Goal: Contribute content

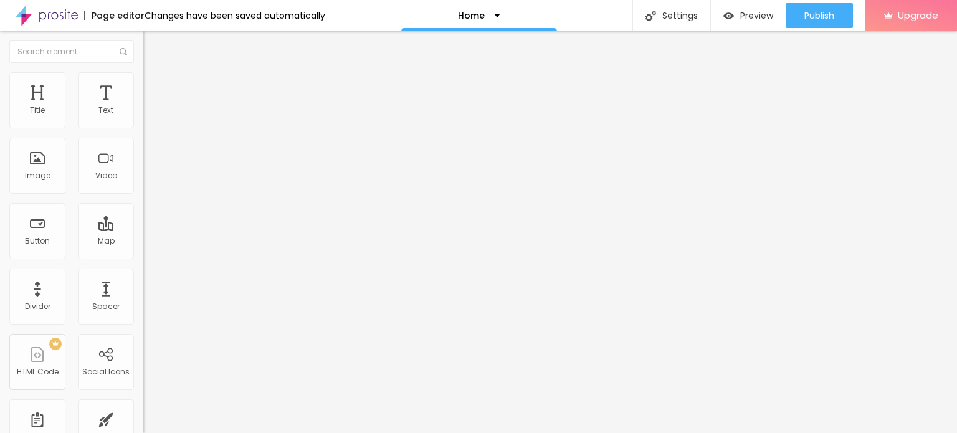
click at [143, 107] on span "Change image" at bounding box center [176, 102] width 67 height 11
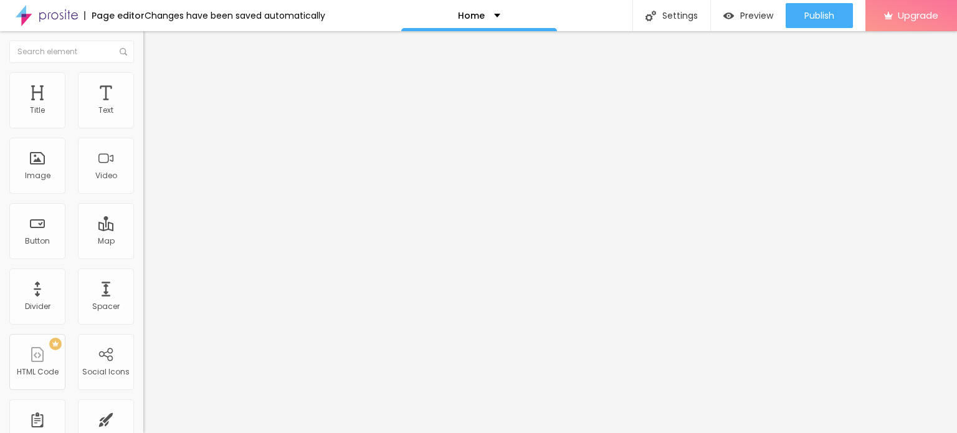
click at [143, 255] on input "https://" at bounding box center [218, 249] width 150 height 12
paste input "[DOMAIN_NAME][URL]"
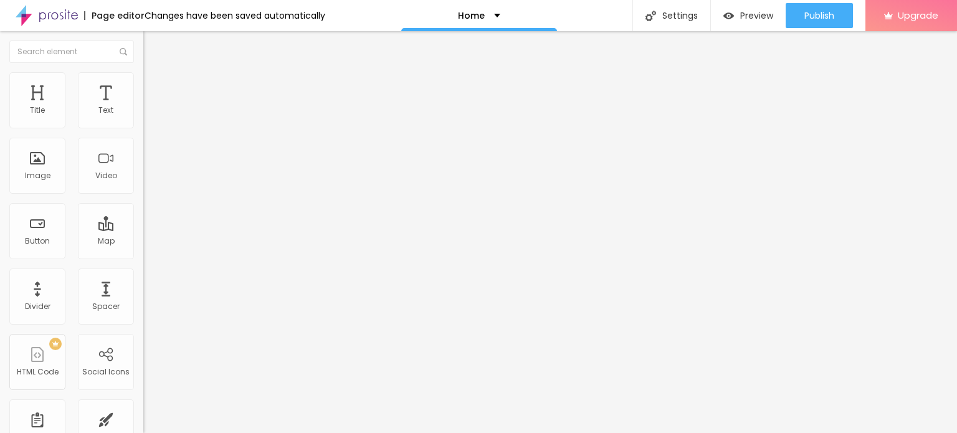
type input "[URL][DOMAIN_NAME]"
click at [143, 117] on input "Click me" at bounding box center [218, 111] width 150 height 12
paste input "Whatsapp 📞 :- [PHONE_NUMBER]"
type input "Whatsapp 📞 :- [PHONE_NUMBER]"
click at [143, 251] on input "https://" at bounding box center [218, 250] width 150 height 12
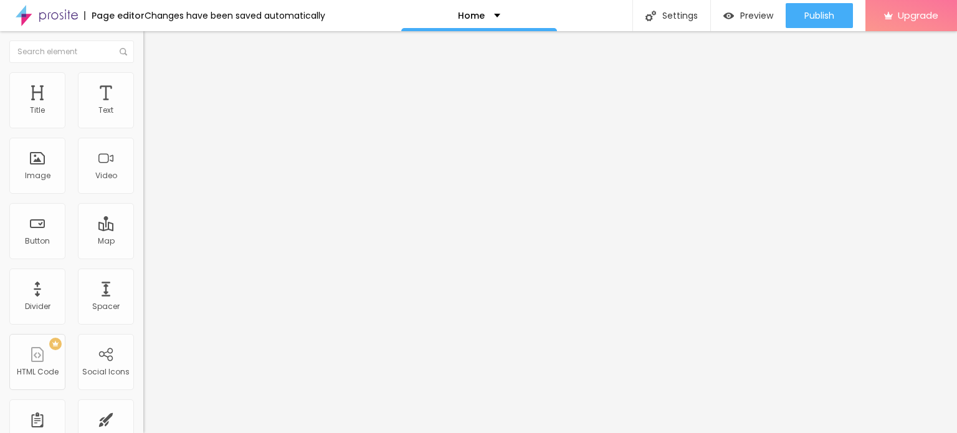
click at [143, 257] on input "https://" at bounding box center [218, 250] width 150 height 12
type input "[URL][DOMAIN_NAME]"
click at [143, 279] on div "Open in new tab" at bounding box center [214, 275] width 143 height 6
click at [143, 107] on span "Add image" at bounding box center [168, 102] width 51 height 11
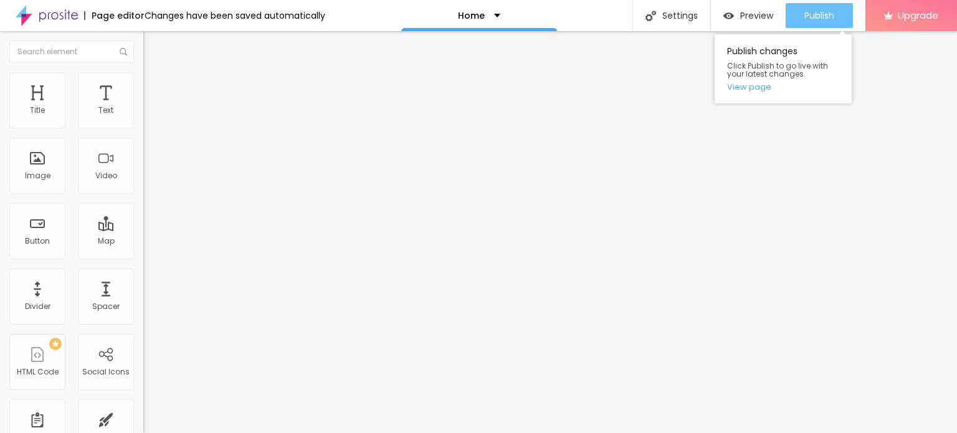
click at [808, 23] on div "Publish" at bounding box center [819, 15] width 30 height 25
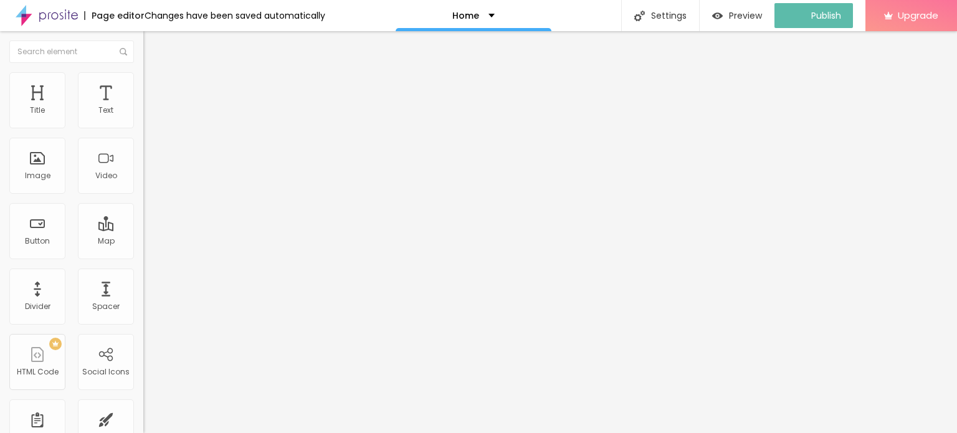
click at [47, 14] on img at bounding box center [47, 15] width 62 height 31
